Goal: Check status: Check status

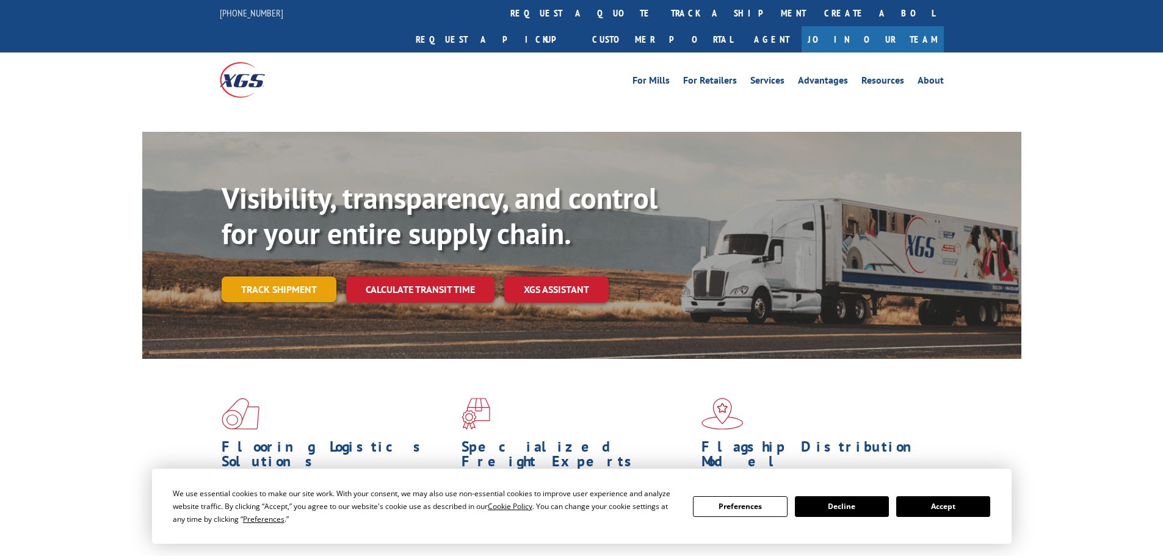
click at [271, 264] on div "Visibility, transparency, and control for your entire supply chain. Track shipm…" at bounding box center [622, 266] width 800 height 170
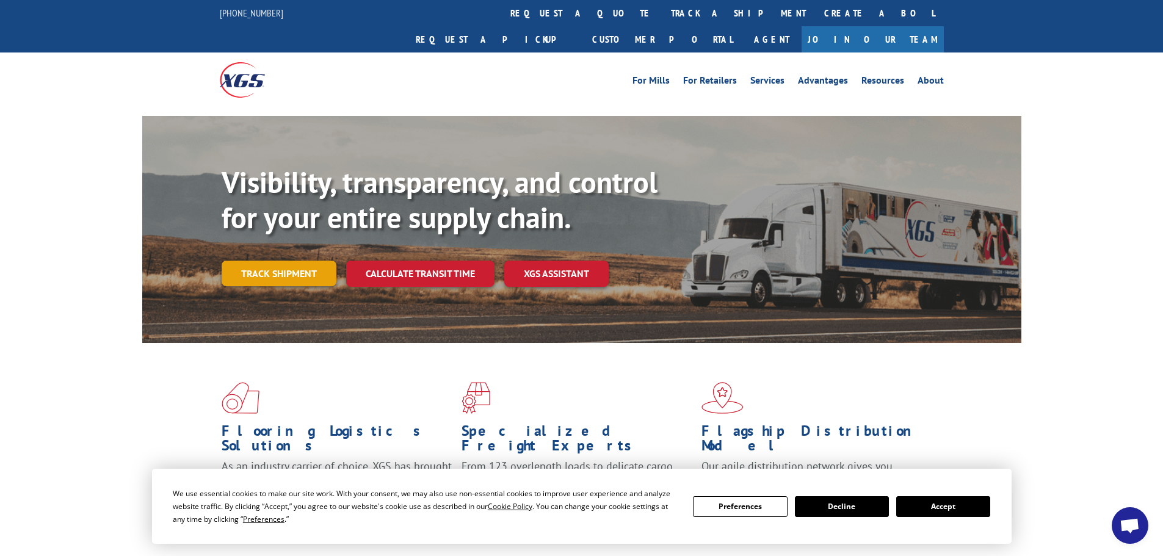
click at [266, 261] on link "Track shipment" at bounding box center [279, 274] width 115 height 26
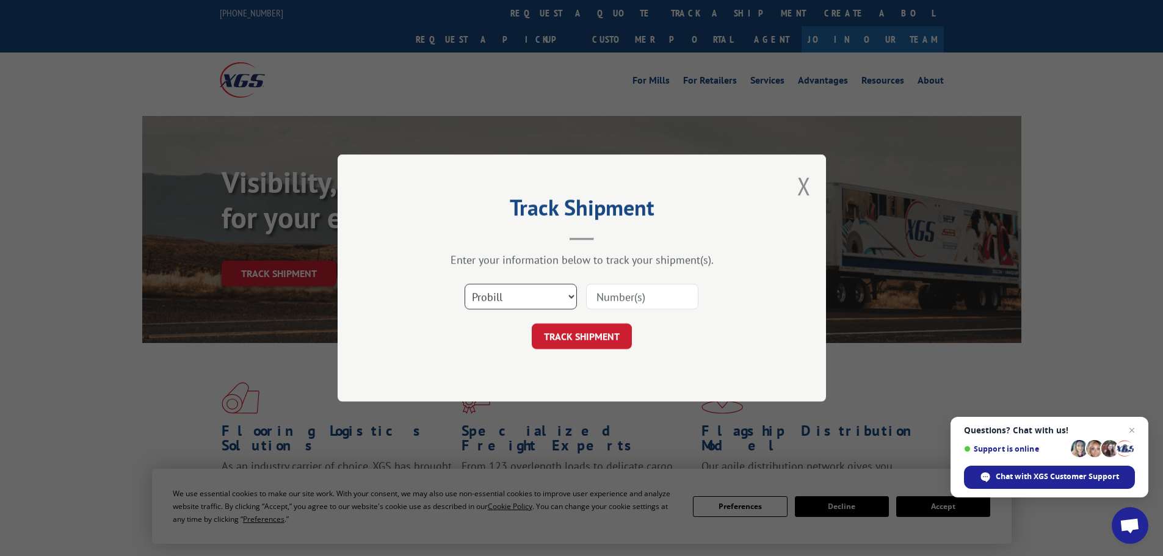
click at [525, 300] on select "Select category... Probill BOL PO" at bounding box center [521, 297] width 112 height 26
select select "bol"
click at [465, 284] on select "Select category... Probill BOL PO" at bounding box center [521, 297] width 112 height 26
click at [607, 300] on input at bounding box center [642, 297] width 112 height 26
paste input "5254214"
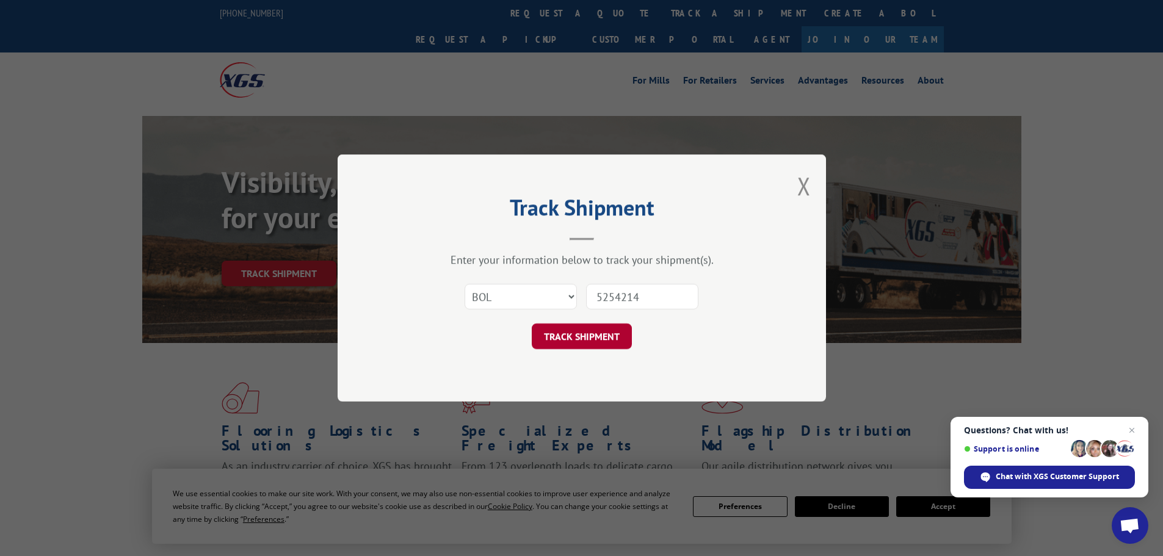
type input "5254214"
click at [597, 340] on button "TRACK SHIPMENT" at bounding box center [582, 337] width 100 height 26
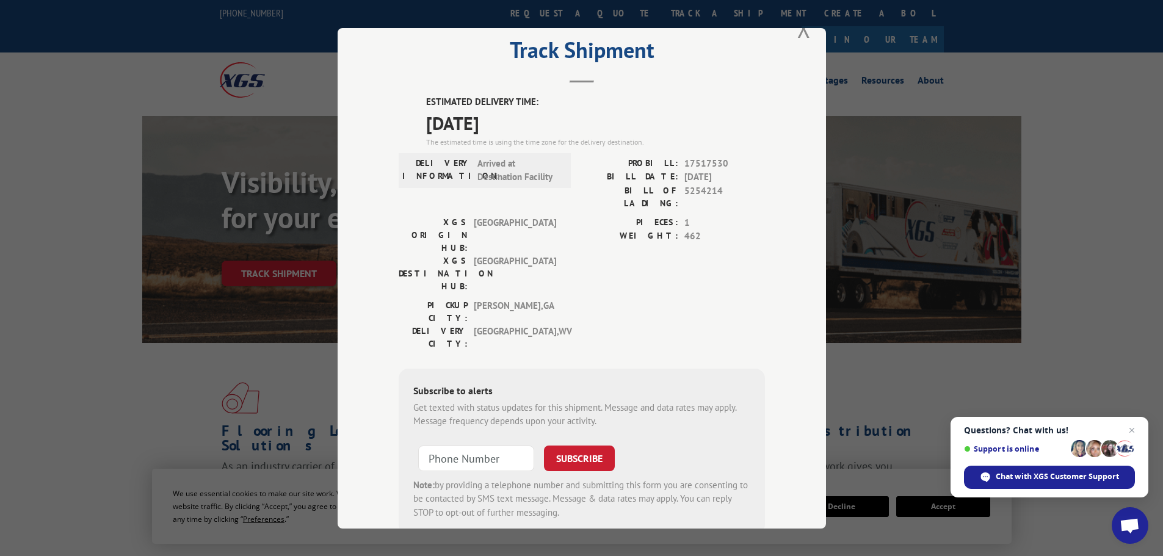
scroll to position [49, 0]
